Goal: Task Accomplishment & Management: Manage account settings

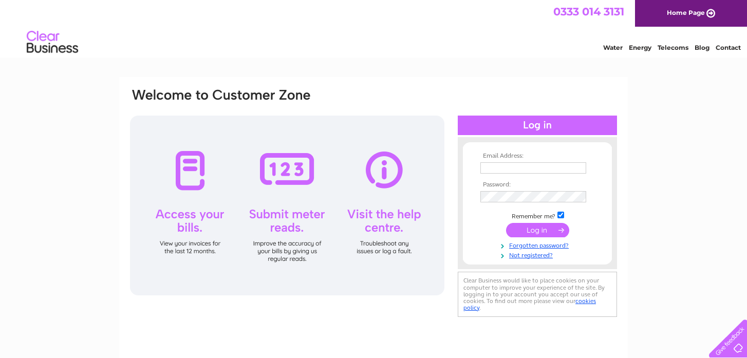
type input "accounts@henfox.com"
click at [543, 232] on input "submit" at bounding box center [537, 230] width 63 height 14
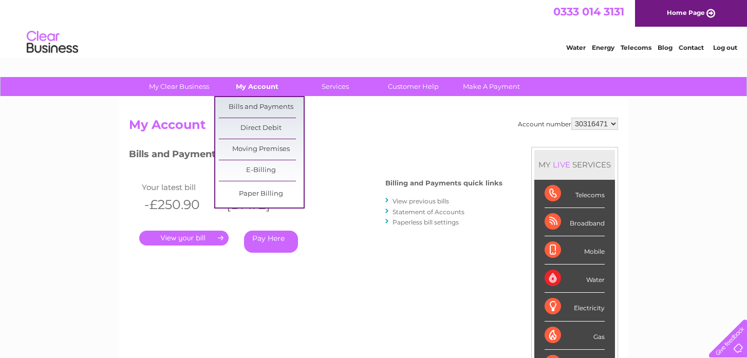
click at [251, 87] on link "My Account" at bounding box center [257, 86] width 85 height 19
click at [251, 86] on link "My Account" at bounding box center [257, 86] width 85 height 19
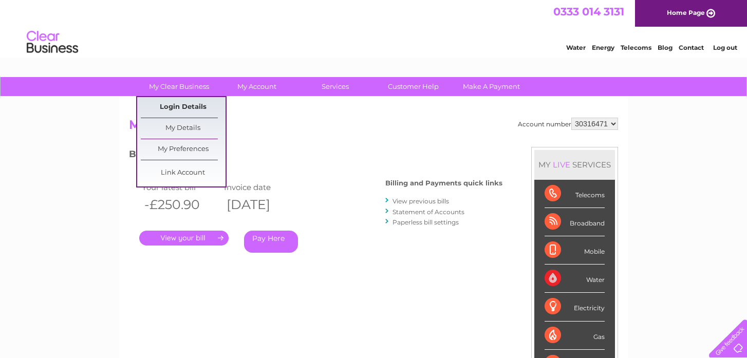
click at [192, 103] on link "Login Details" at bounding box center [183, 107] width 85 height 21
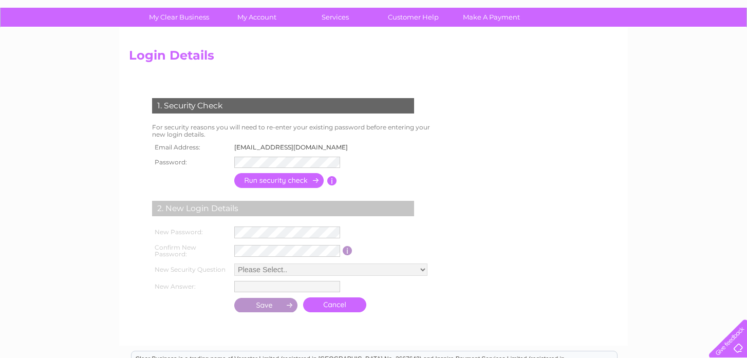
scroll to position [71, 0]
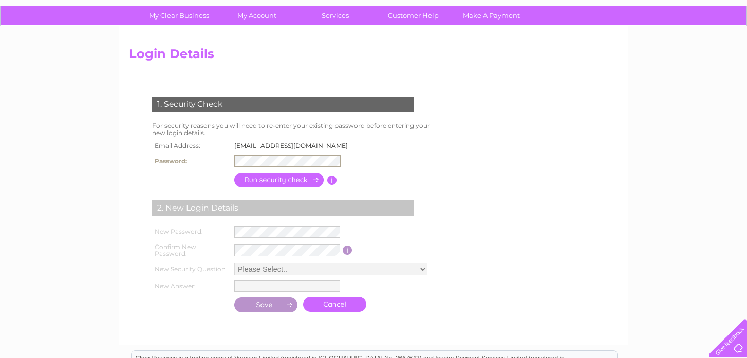
click at [286, 177] on input "button" at bounding box center [279, 180] width 90 height 15
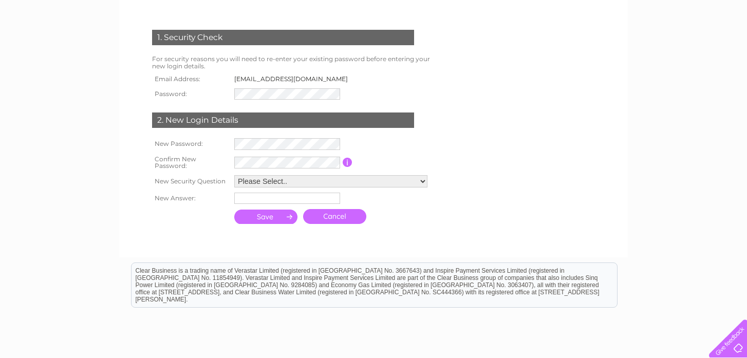
scroll to position [0, 0]
